Goal: Entertainment & Leisure: Browse casually

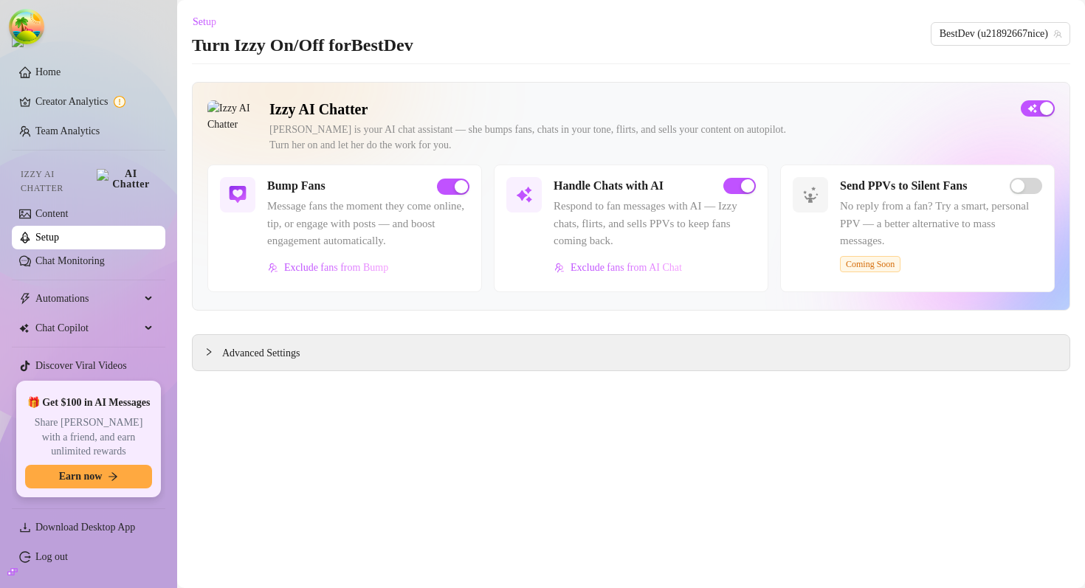
click at [95, 360] on link "Discover Viral Videos" at bounding box center [81, 365] width 92 height 11
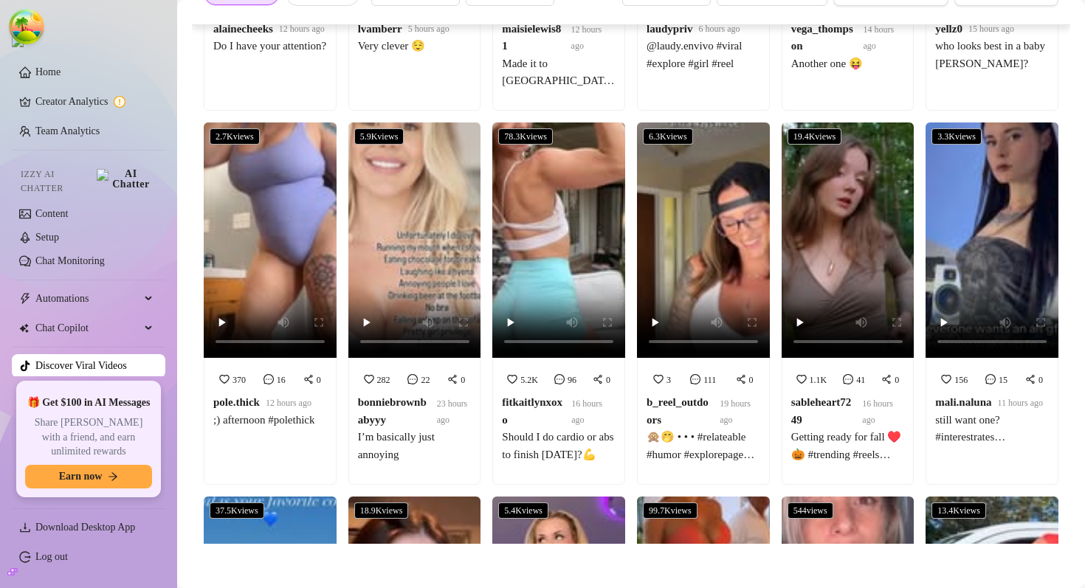
scroll to position [4294, 0]
